Goal: Answer question/provide support: Answer question/provide support

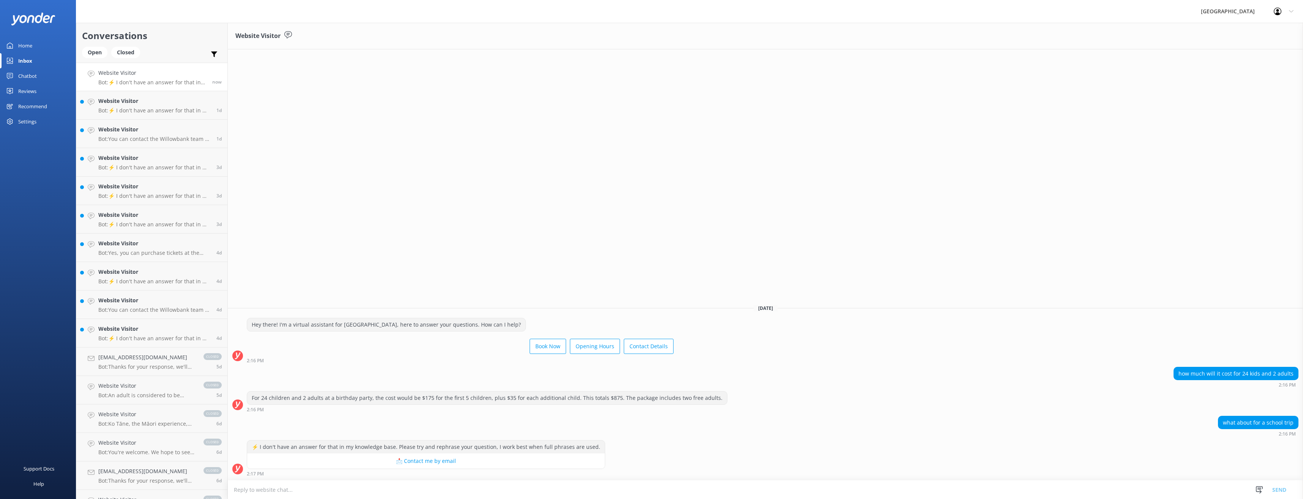
click at [559, 487] on textarea at bounding box center [765, 489] width 1075 height 19
click at [248, 491] on textarea at bounding box center [765, 489] width 1075 height 19
type textarea "i"
click at [236, 487] on textarea "for enquiries about school trips to [GEOGRAPHIC_DATA] please email the admin te…" at bounding box center [765, 489] width 1075 height 19
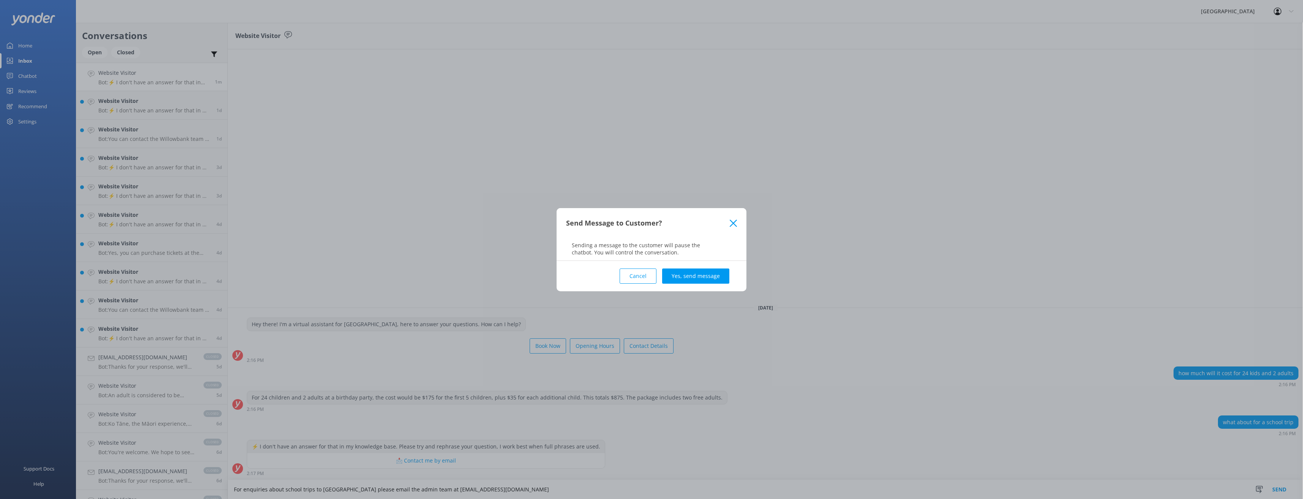
type textarea "For enquiries about school trips to [GEOGRAPHIC_DATA] please email the admin te…"
click at [681, 267] on div "Cancel Yes, send message" at bounding box center [651, 276] width 171 height 30
click at [685, 273] on button "Yes, send message" at bounding box center [695, 275] width 67 height 15
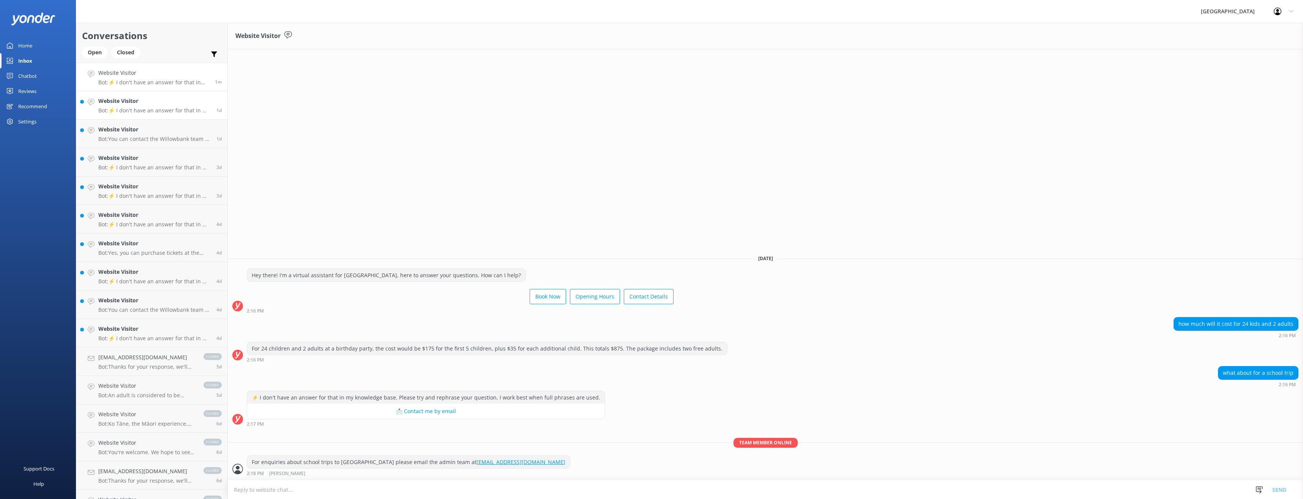
click at [156, 110] on p "Bot: ⚡ I don't have an answer for that in my knowledge base. Please try and rep…" at bounding box center [154, 110] width 112 height 7
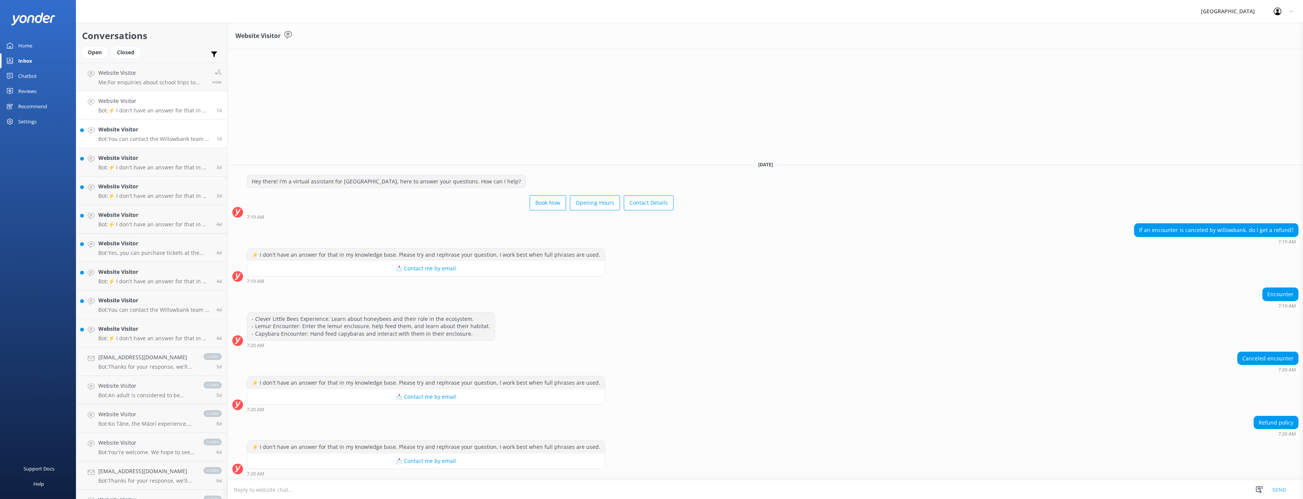
click at [153, 131] on h4 "Website Visitor" at bounding box center [154, 129] width 112 height 8
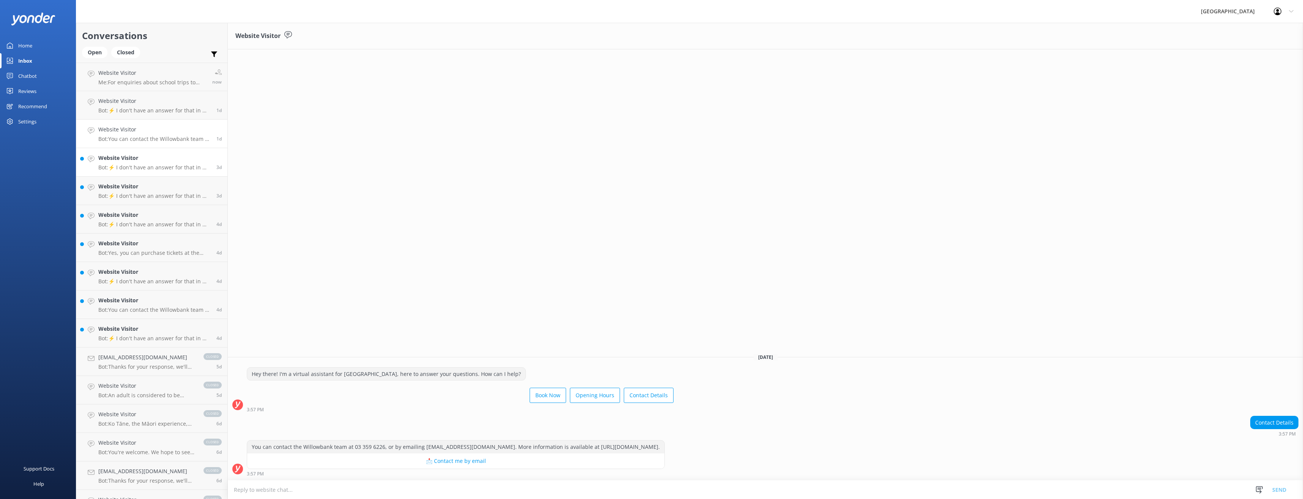
click at [150, 159] on h4 "Website Visitor" at bounding box center [154, 158] width 112 height 8
click at [147, 196] on p "Bot: ⚡ I don't have an answer for that in my knowledge base. Please try and rep…" at bounding box center [154, 195] width 112 height 7
click at [146, 214] on h4 "Website Visitor" at bounding box center [154, 215] width 112 height 8
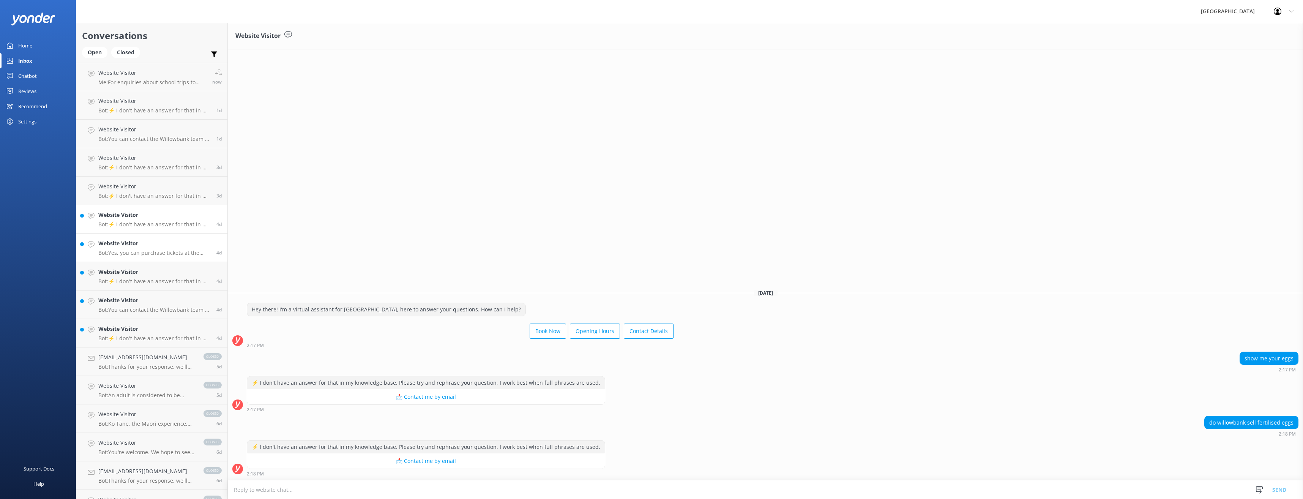
click at [143, 242] on h4 "Website Visitor" at bounding box center [154, 243] width 112 height 8
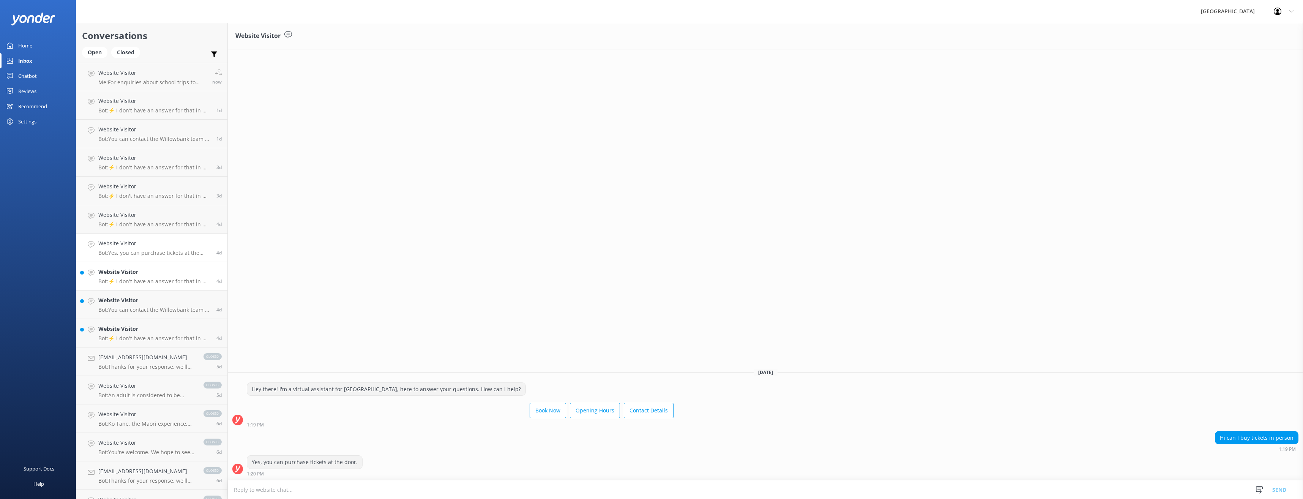
click at [145, 278] on div "Website Visitor Bot: ⚡ I don't have an answer for that in my knowledge base. Pl…" at bounding box center [154, 276] width 112 height 17
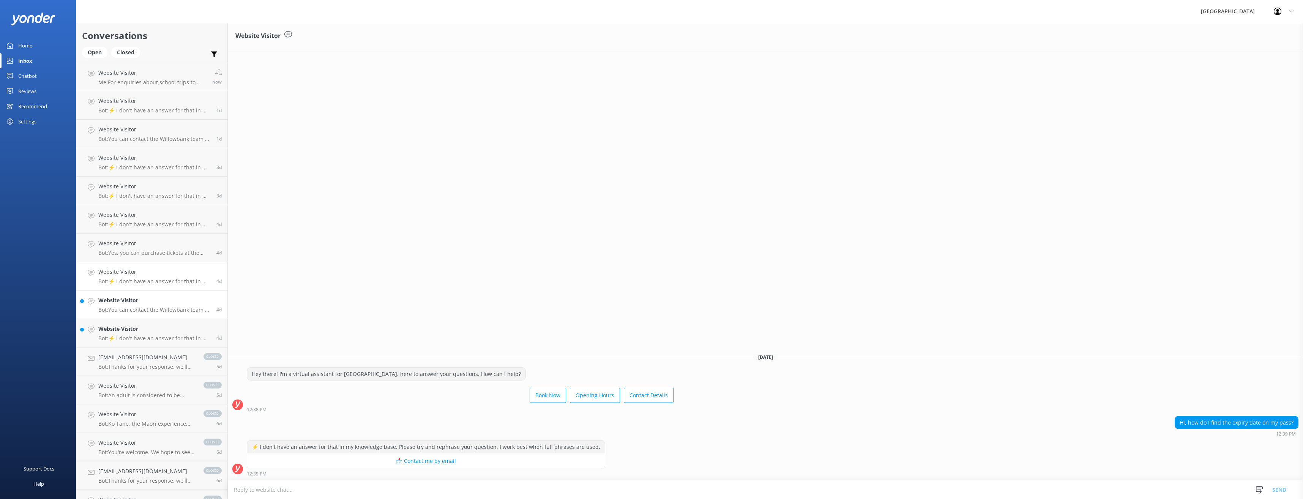
click at [148, 302] on h4 "Website Visitor" at bounding box center [154, 300] width 112 height 8
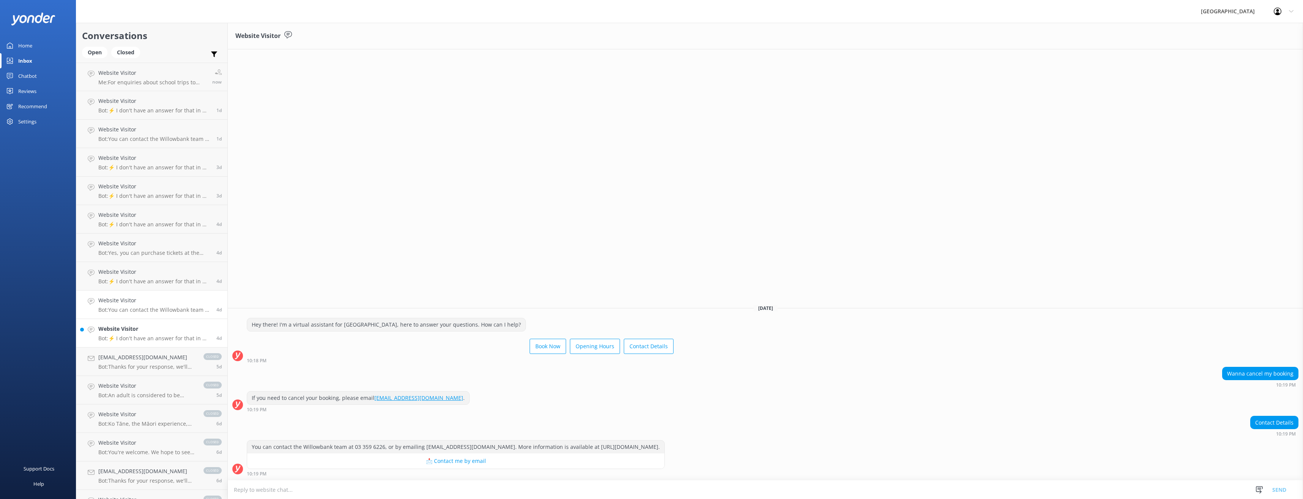
click at [148, 335] on p "Bot: ⚡ I don't have an answer for that in my knowledge base. Please try and rep…" at bounding box center [154, 338] width 112 height 7
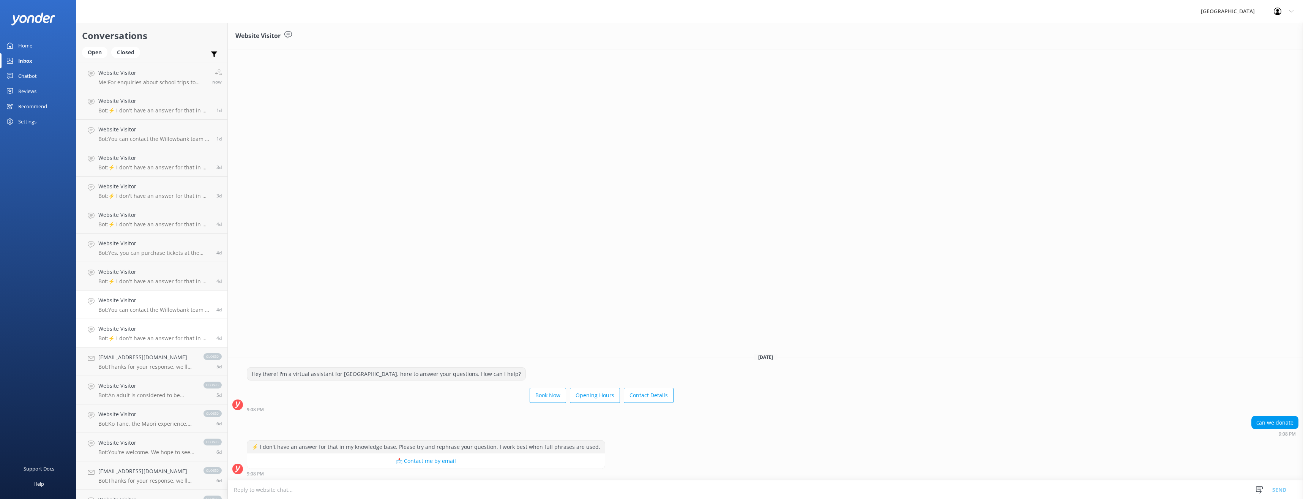
click at [148, 308] on p "Bot: You can contact the Willowbank team at 03 359 6226, or by emailing [EMAIL_…" at bounding box center [154, 309] width 112 height 7
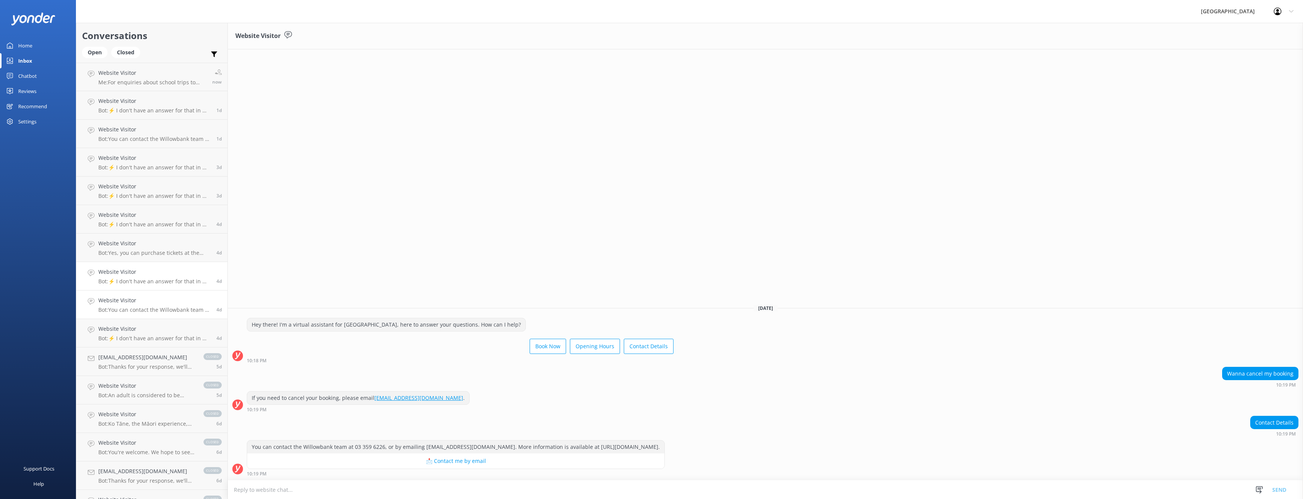
click at [152, 280] on p "Bot: ⚡ I don't have an answer for that in my knowledge base. Please try and rep…" at bounding box center [154, 281] width 112 height 7
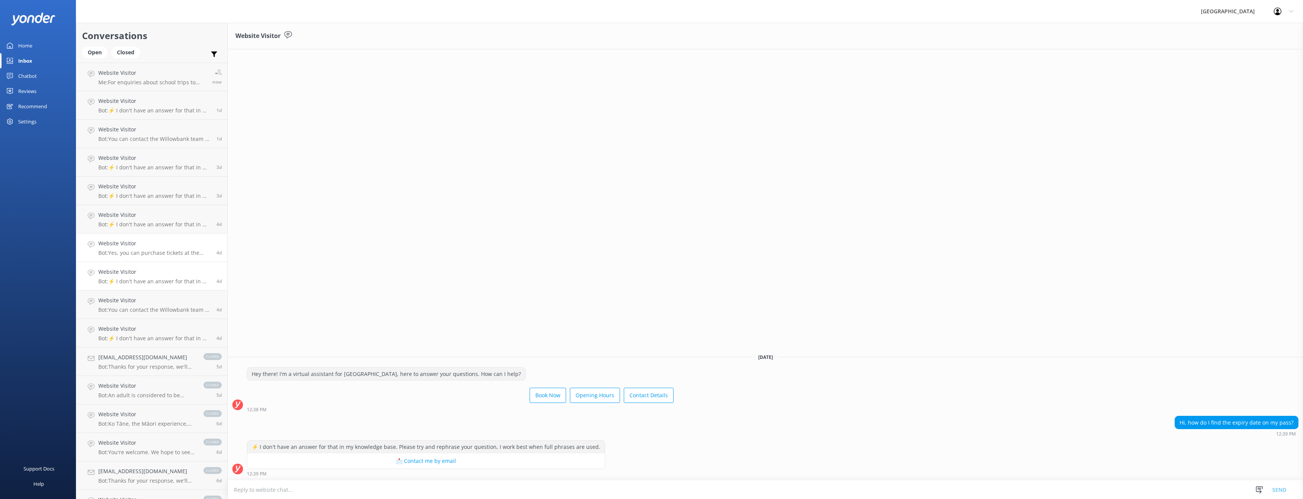
click at [150, 250] on p "Bot: Yes, you can purchase tickets at the door." at bounding box center [154, 252] width 112 height 7
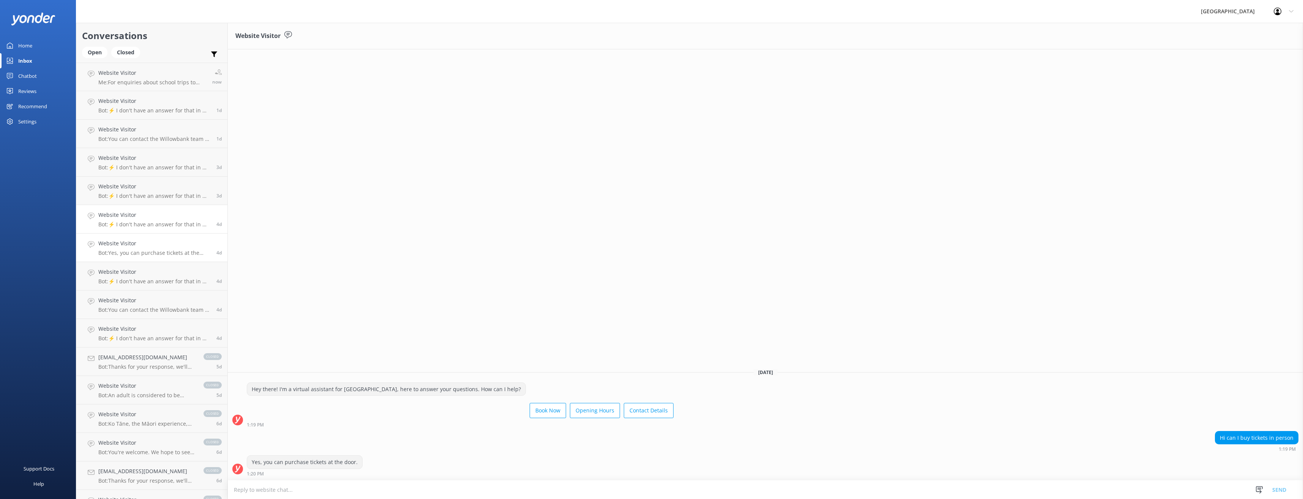
click at [145, 223] on p "Bot: ⚡ I don't have an answer for that in my knowledge base. Please try and rep…" at bounding box center [154, 224] width 112 height 7
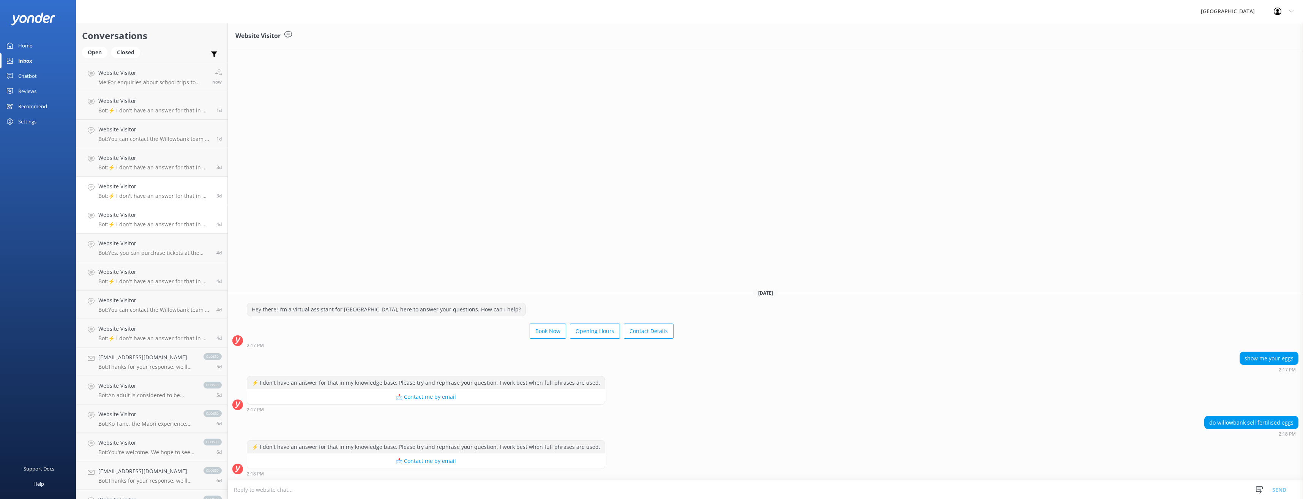
click at [145, 198] on p "Bot: ⚡ I don't have an answer for that in my knowledge base. Please try and rep…" at bounding box center [154, 195] width 112 height 7
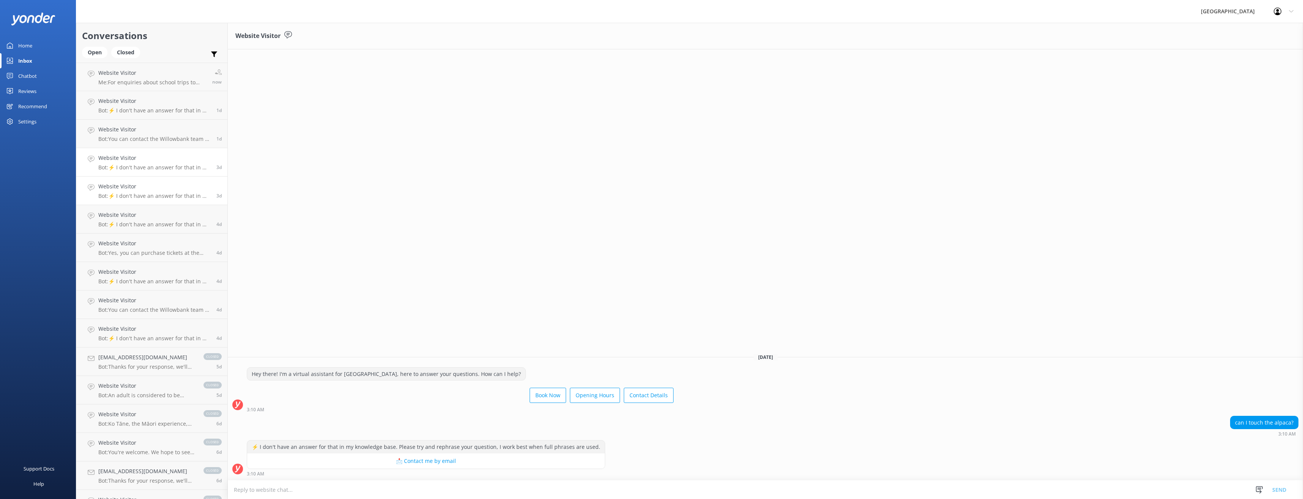
click at [153, 173] on link "Website Visitor Bot: ⚡ I don't have an answer for that in my knowledge base. Pl…" at bounding box center [151, 162] width 151 height 28
click at [154, 141] on p "Bot: You can contact the Willowbank team at 03 359 6226, or by emailing [EMAIL_…" at bounding box center [154, 139] width 112 height 7
click at [162, 116] on link "Website Visitor Bot: ⚡ I don't have an answer for that in my knowledge base. Pl…" at bounding box center [151, 105] width 151 height 28
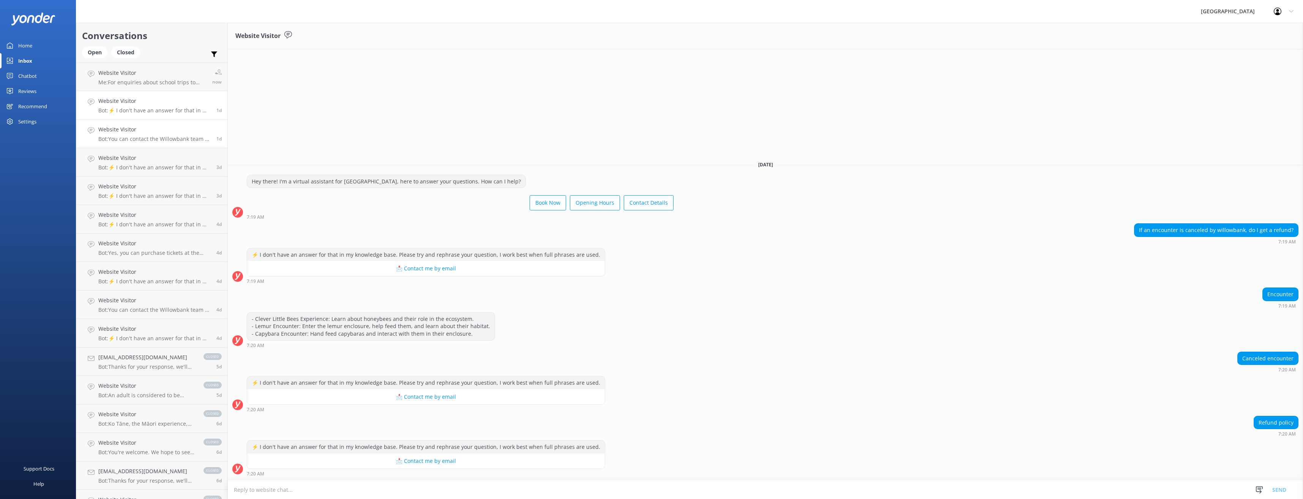
click at [162, 135] on div "Website Visitor Bot: You can contact the Willowbank team at 03 359 6226, or by …" at bounding box center [154, 133] width 112 height 17
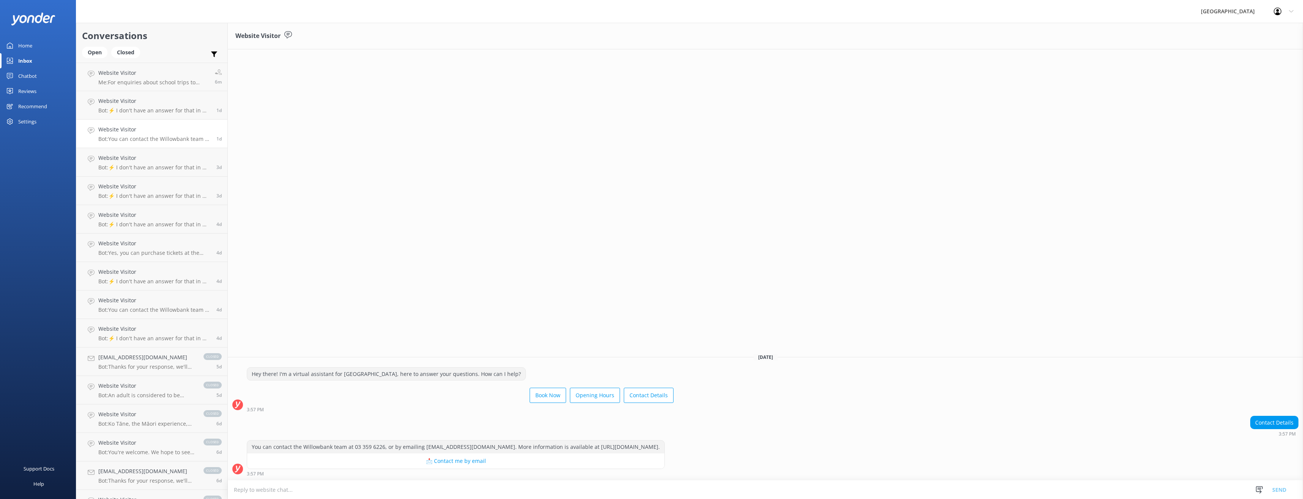
click at [42, 43] on link "Home" at bounding box center [38, 45] width 76 height 15
